Goal: Check status: Check status

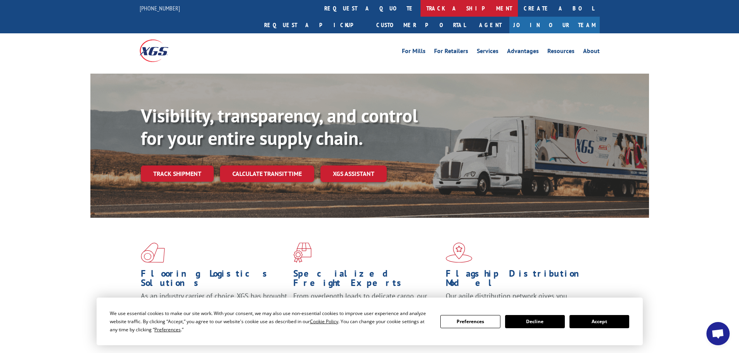
click at [421, 8] on link "track a shipment" at bounding box center [469, 8] width 97 height 17
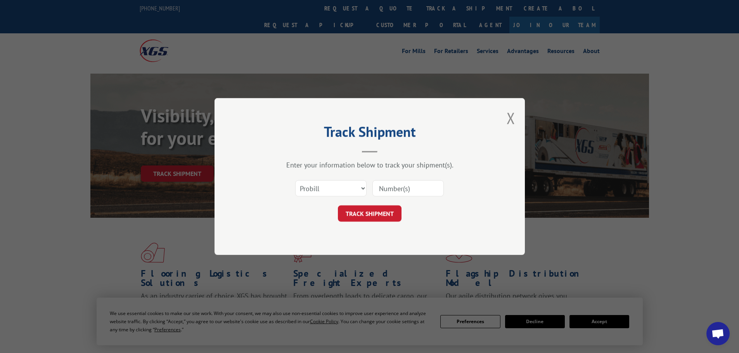
click at [440, 149] on header "Track Shipment" at bounding box center [369, 139] width 233 height 26
click at [388, 189] on input at bounding box center [407, 188] width 71 height 16
paste input "17503892"
type input "17503892"
click at [371, 212] on button "TRACK SHIPMENT" at bounding box center [370, 214] width 64 height 16
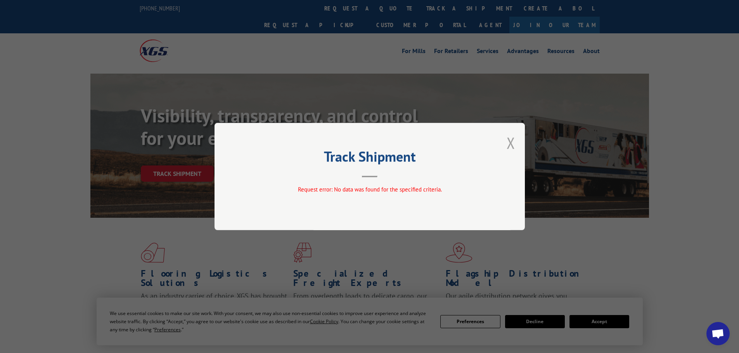
click at [510, 144] on button "Close modal" at bounding box center [511, 143] width 9 height 21
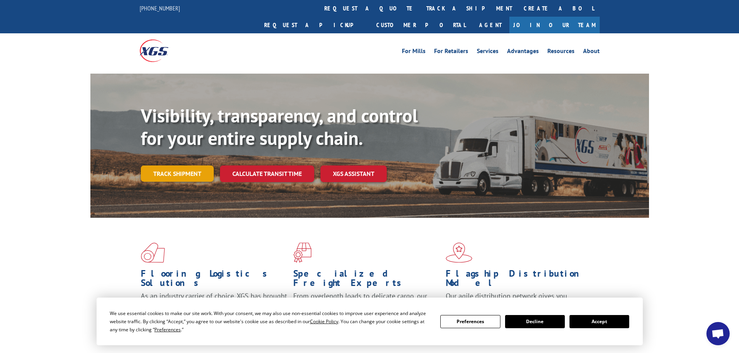
click at [196, 166] on link "Track shipment" at bounding box center [177, 174] width 73 height 16
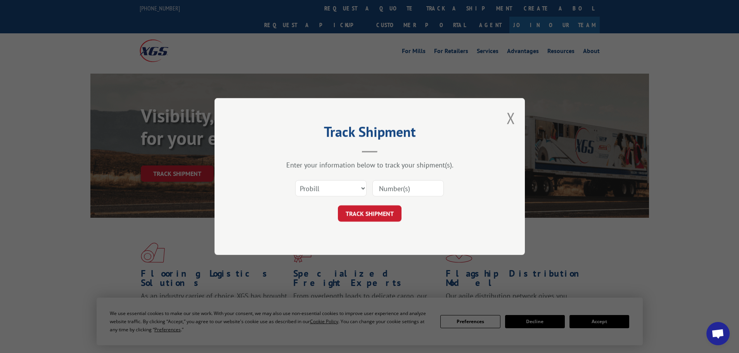
click at [414, 190] on input at bounding box center [407, 188] width 71 height 16
type input "1750389"
click button "TRACK SHIPMENT" at bounding box center [370, 214] width 64 height 16
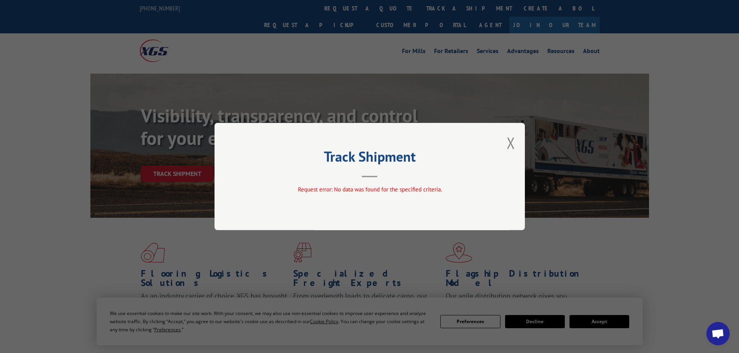
click at [512, 146] on button "Close modal" at bounding box center [511, 143] width 9 height 21
